Goal: Information Seeking & Learning: Learn about a topic

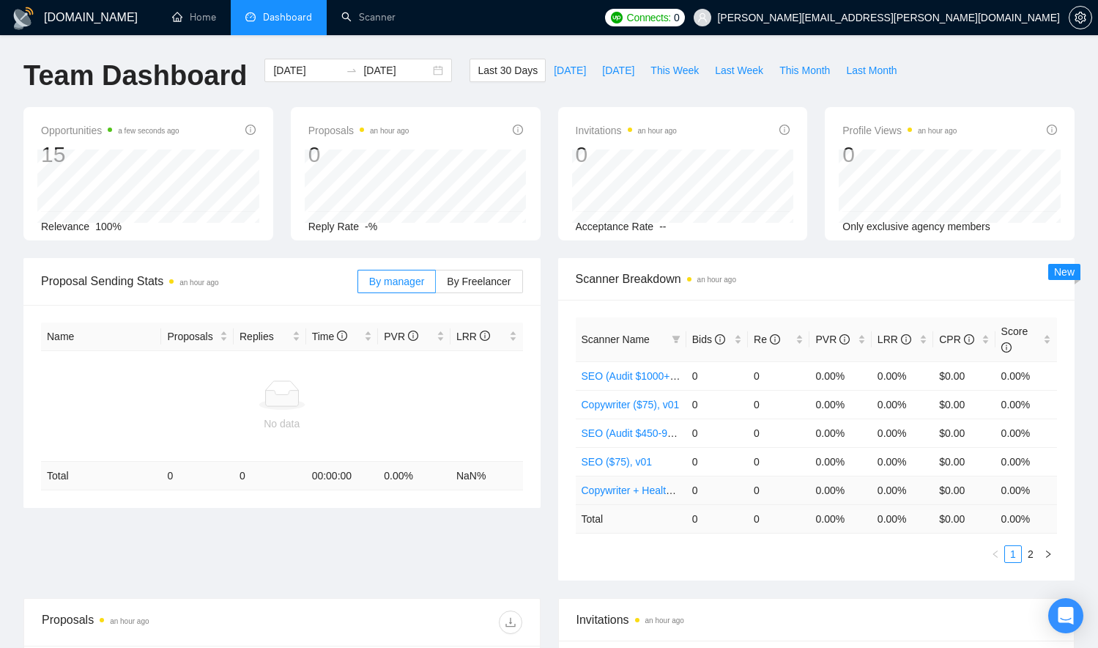
click at [625, 491] on link "Copywriter + Health ($75), v01" at bounding box center [651, 490] width 139 height 12
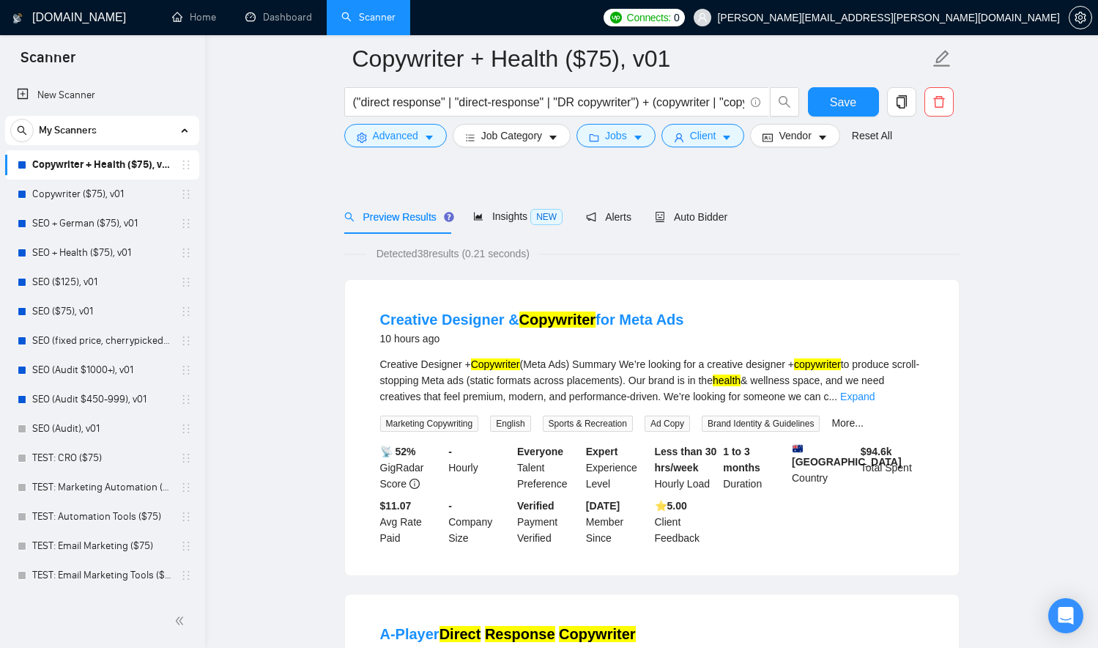
scroll to position [158, 0]
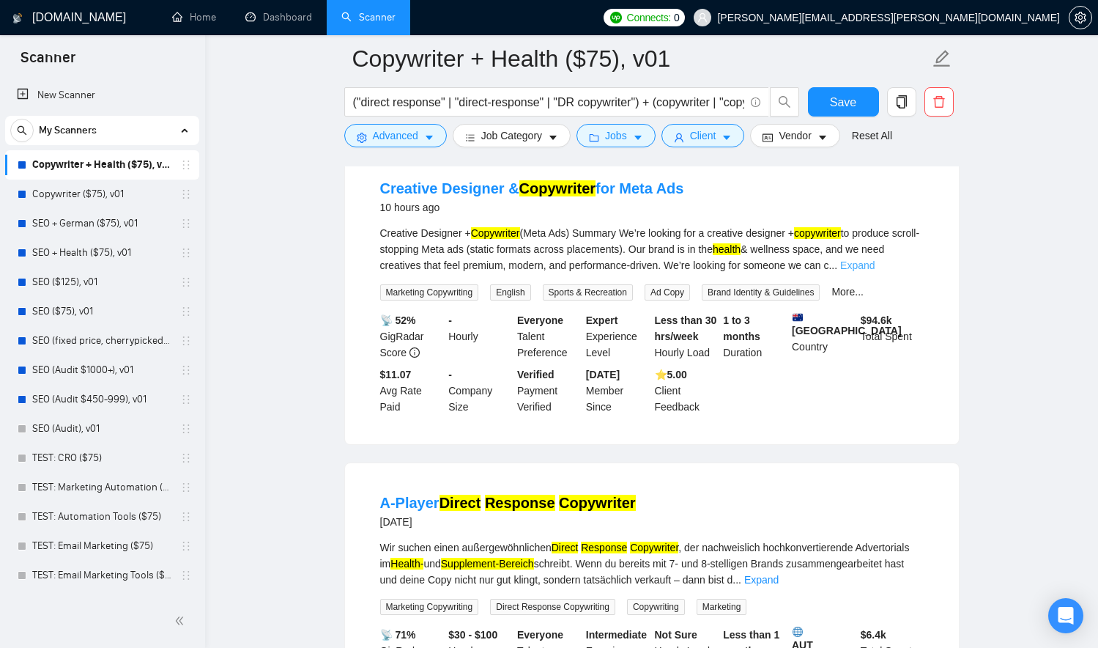
click at [875, 264] on link "Expand" at bounding box center [857, 265] width 34 height 12
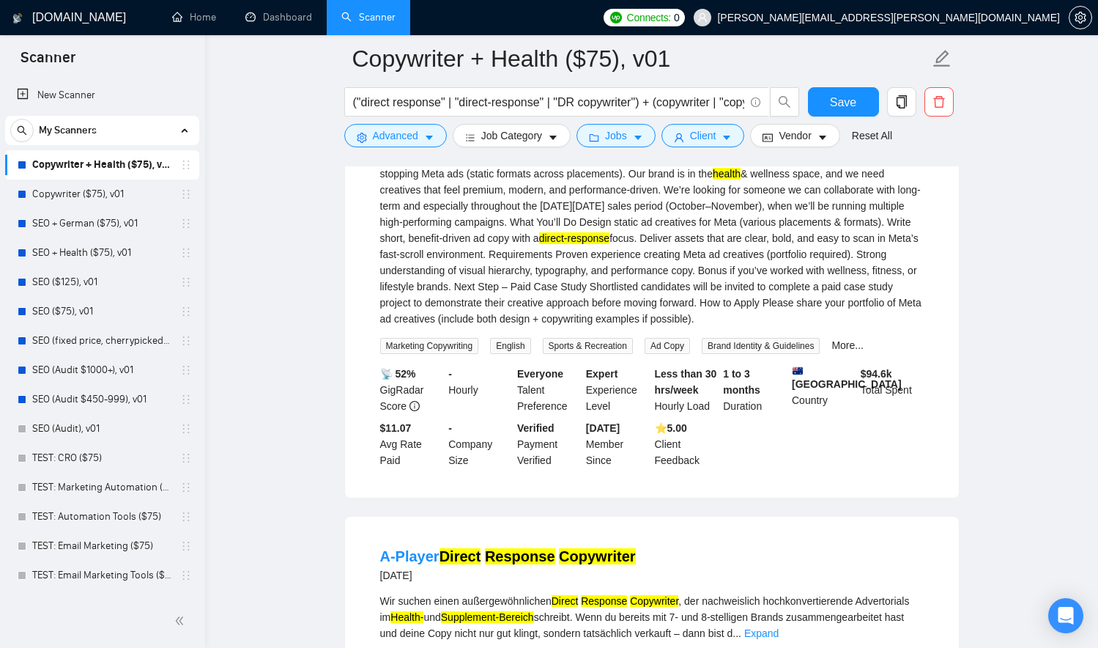
scroll to position [0, 0]
